Goal: Transaction & Acquisition: Purchase product/service

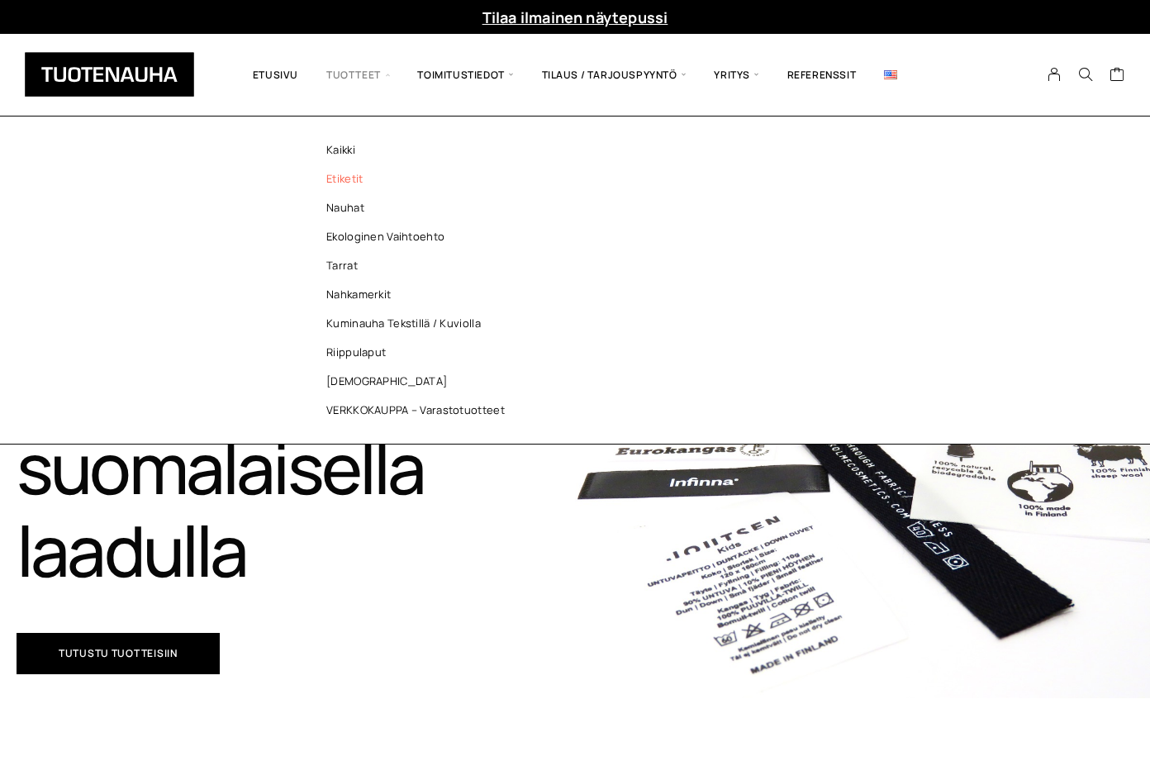
click at [382, 183] on link "Etiketit" at bounding box center [420, 178] width 240 height 29
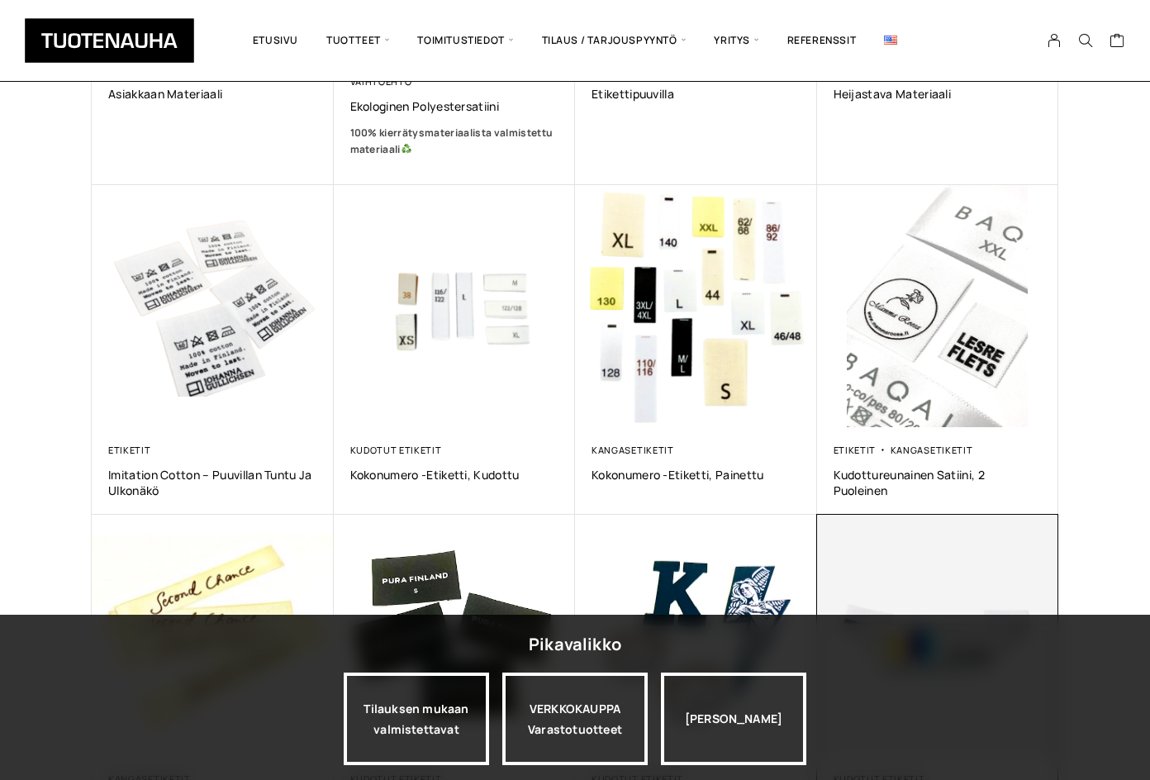
scroll to position [743, 0]
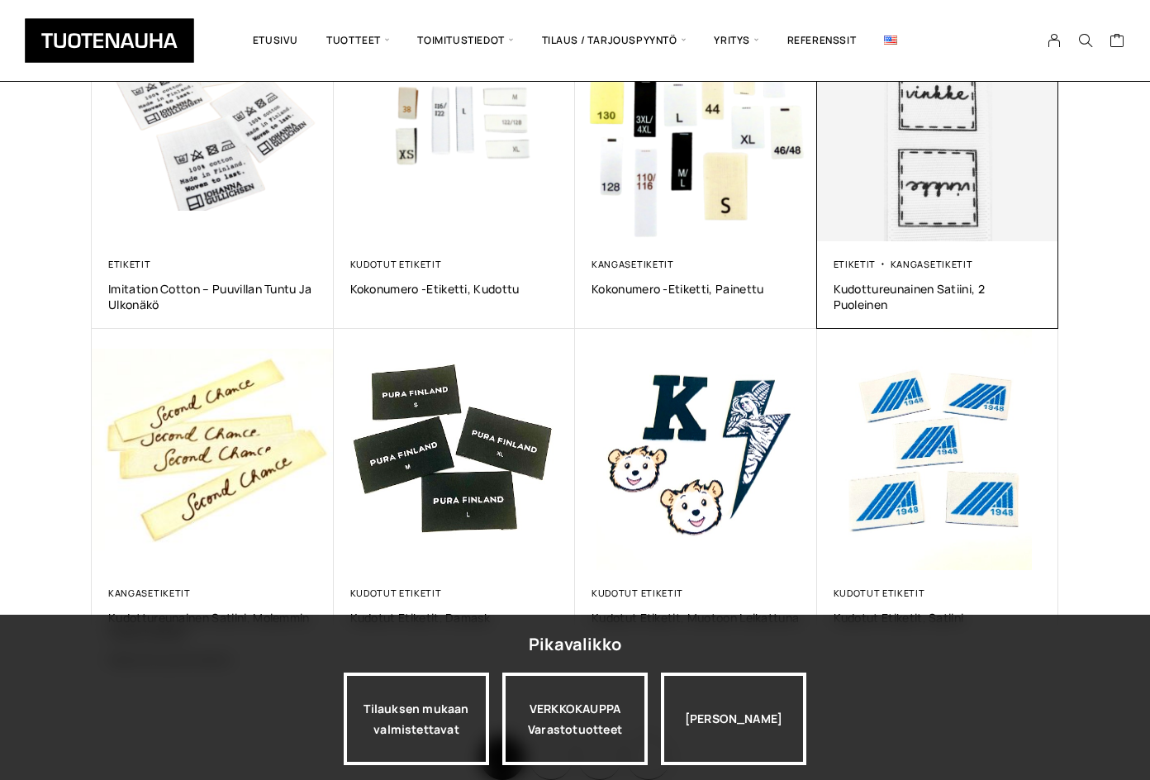
click at [862, 182] on img at bounding box center [937, 120] width 254 height 254
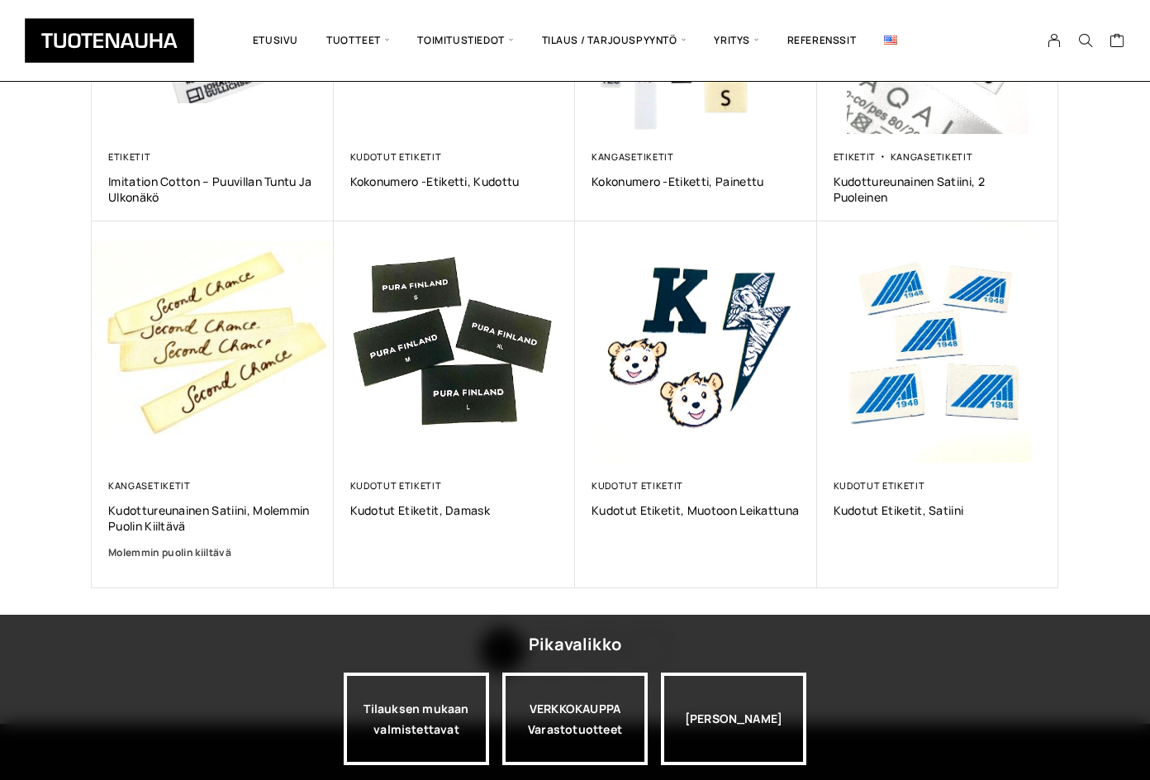
scroll to position [1084, 0]
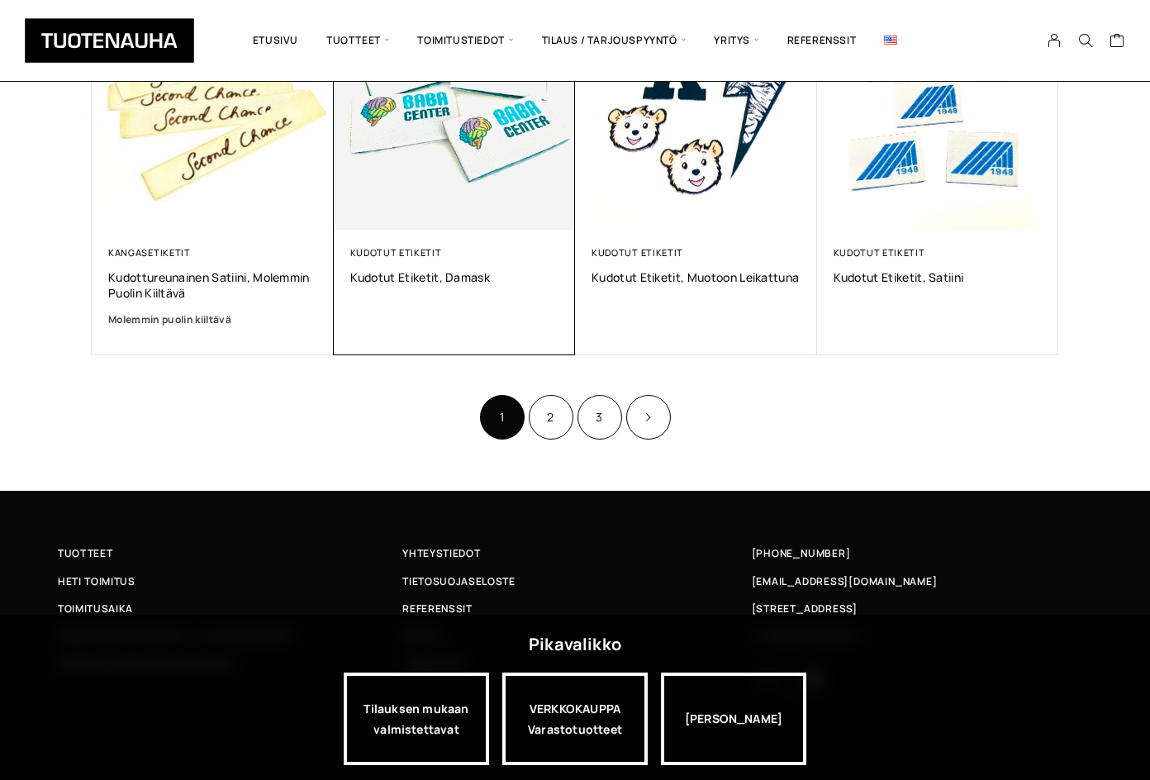
click at [472, 201] on img at bounding box center [454, 109] width 254 height 254
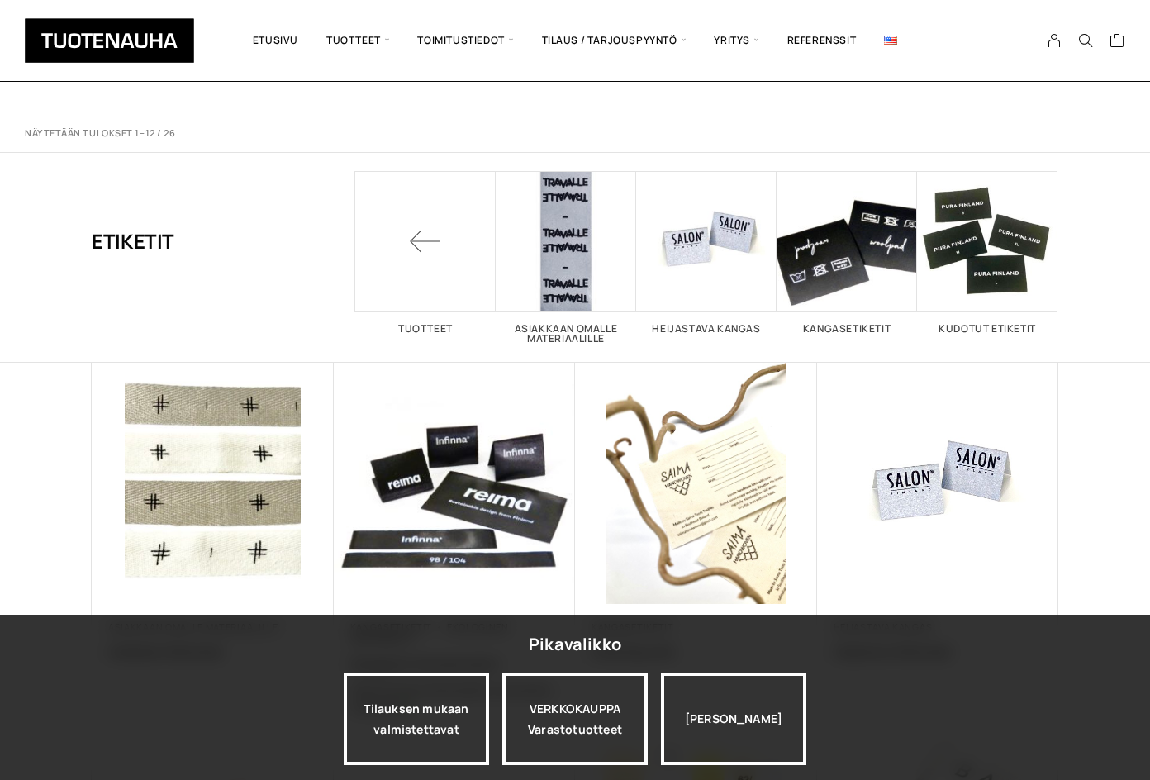
scroll to position [1084, 0]
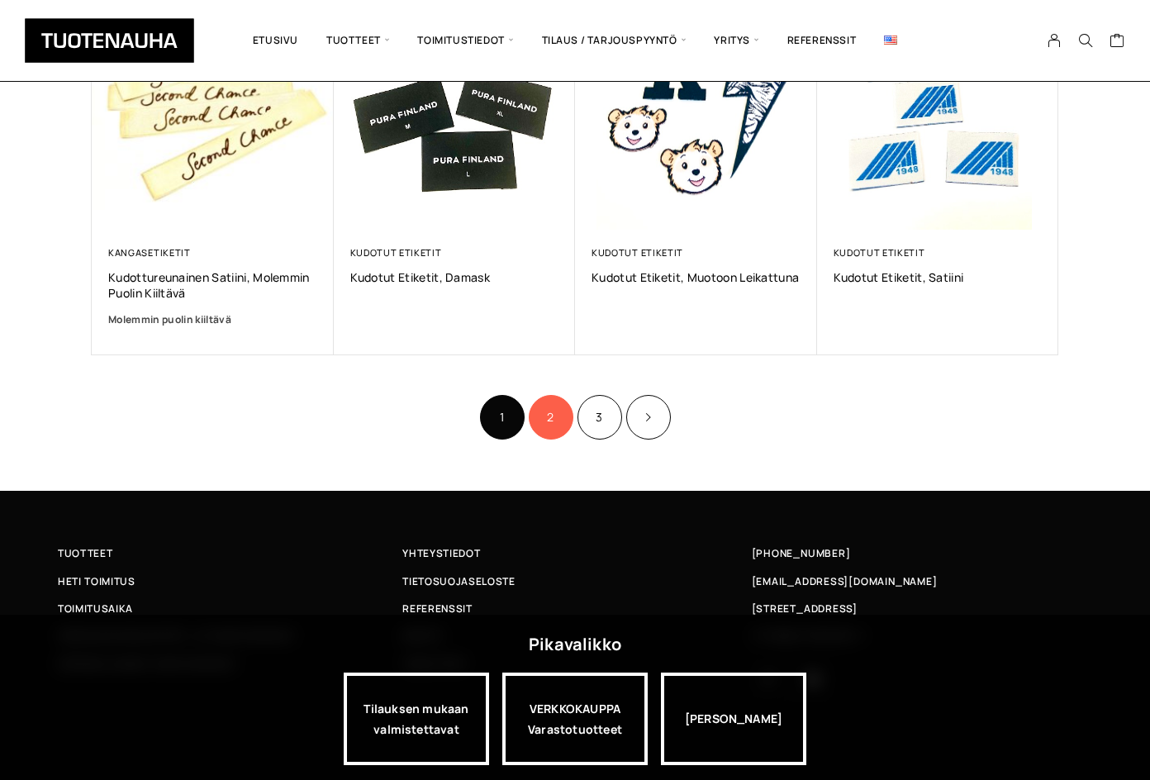
click at [545, 420] on link "2" at bounding box center [551, 417] width 45 height 45
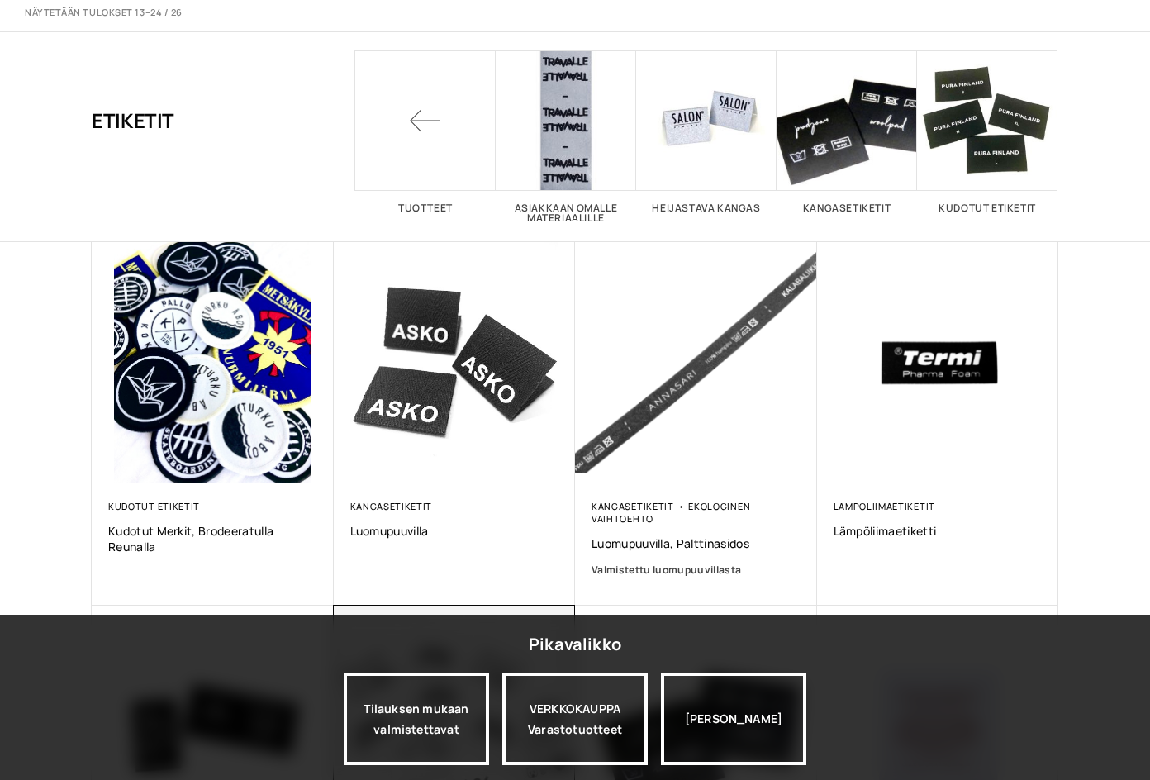
scroll to position [578, 0]
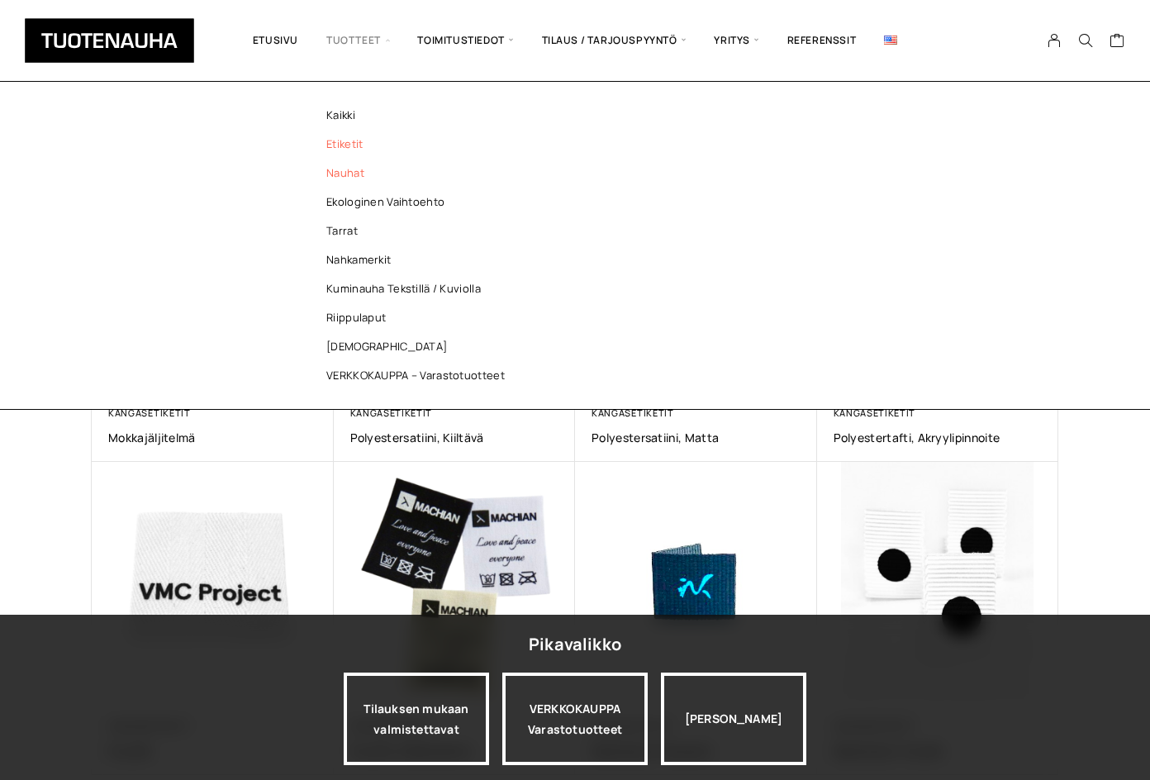
click at [361, 171] on link "Nauhat" at bounding box center [420, 173] width 240 height 29
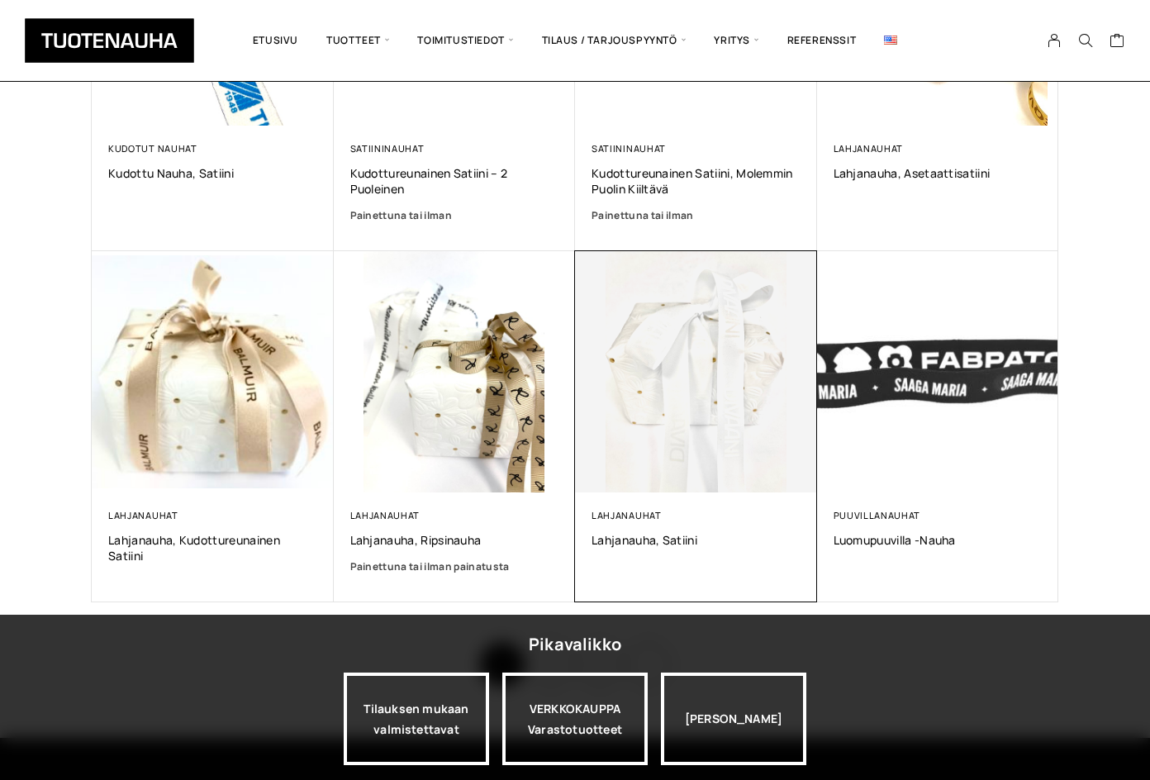
scroll to position [991, 0]
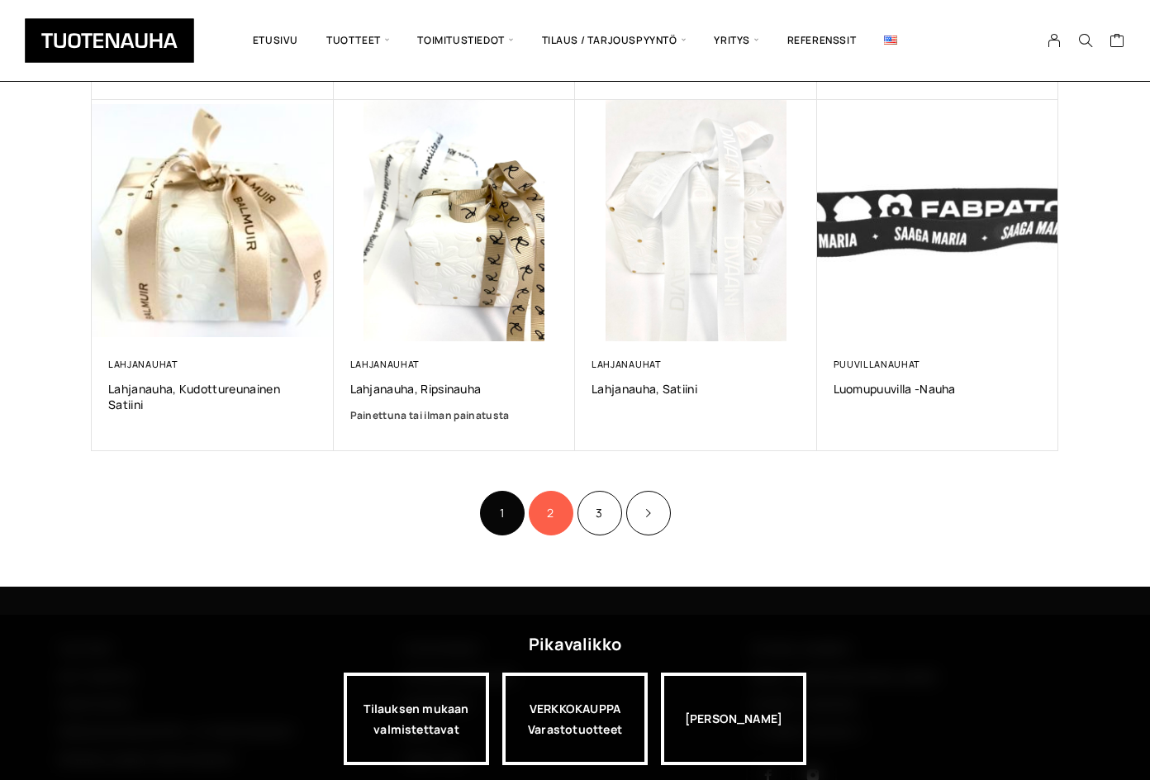
click at [553, 520] on link "2" at bounding box center [551, 513] width 45 height 45
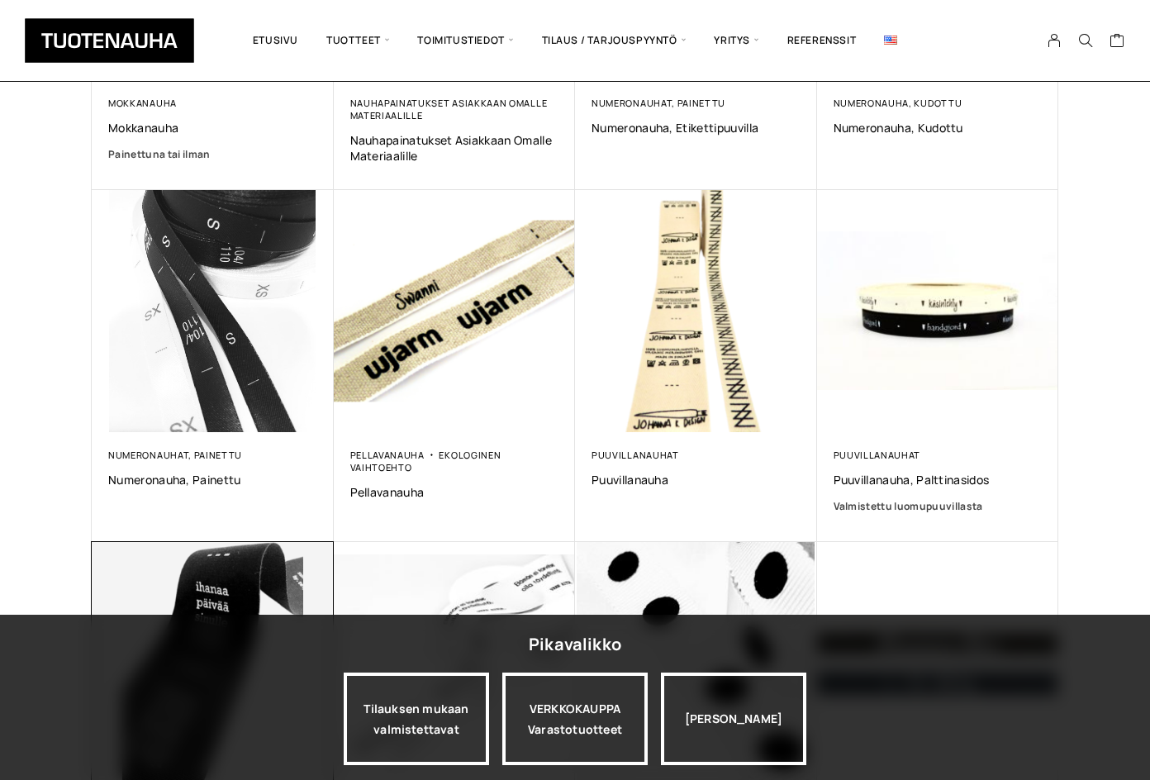
scroll to position [743, 0]
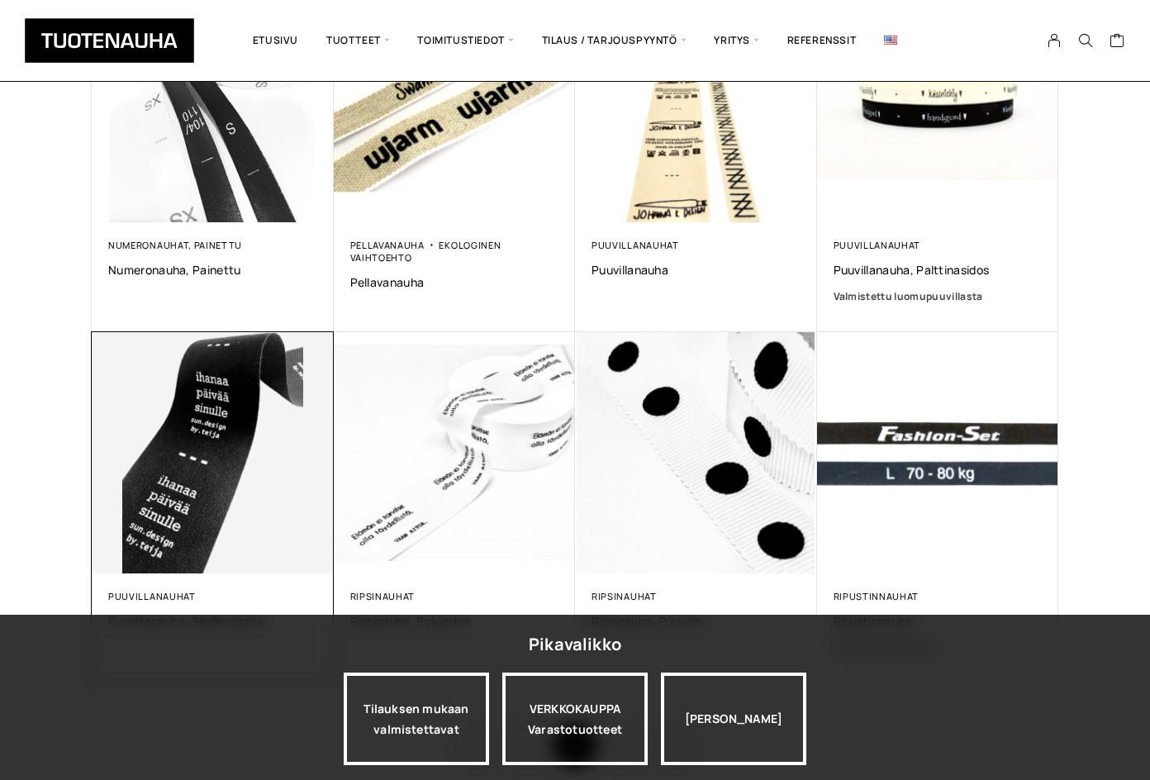
click at [242, 478] on img at bounding box center [213, 453] width 242 height 242
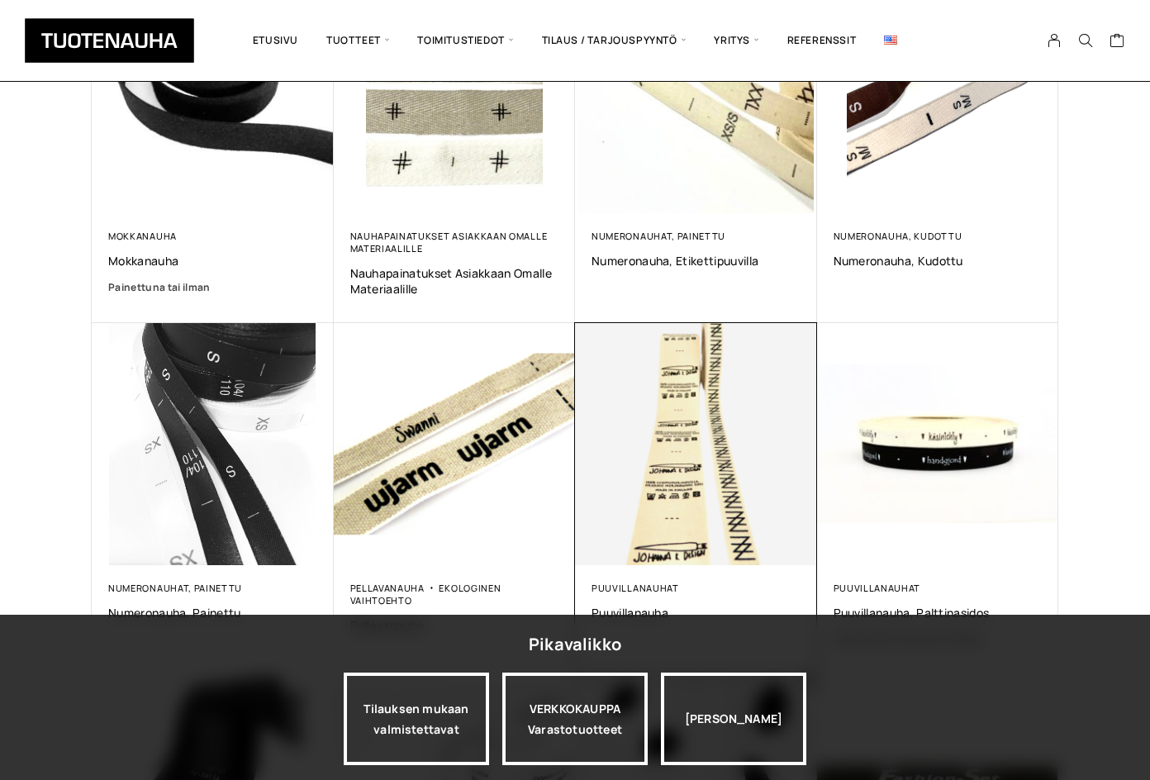
scroll to position [496, 0]
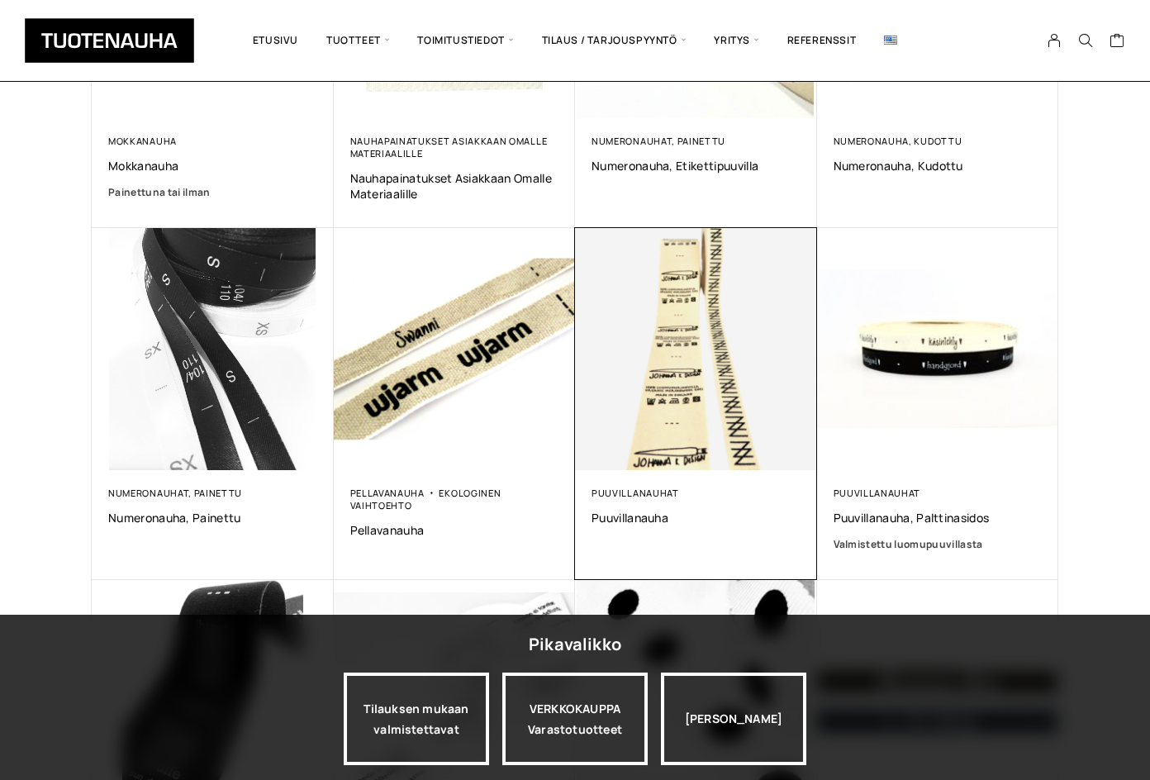
click at [665, 433] on img at bounding box center [696, 349] width 242 height 242
